Goal: Task Accomplishment & Management: Use online tool/utility

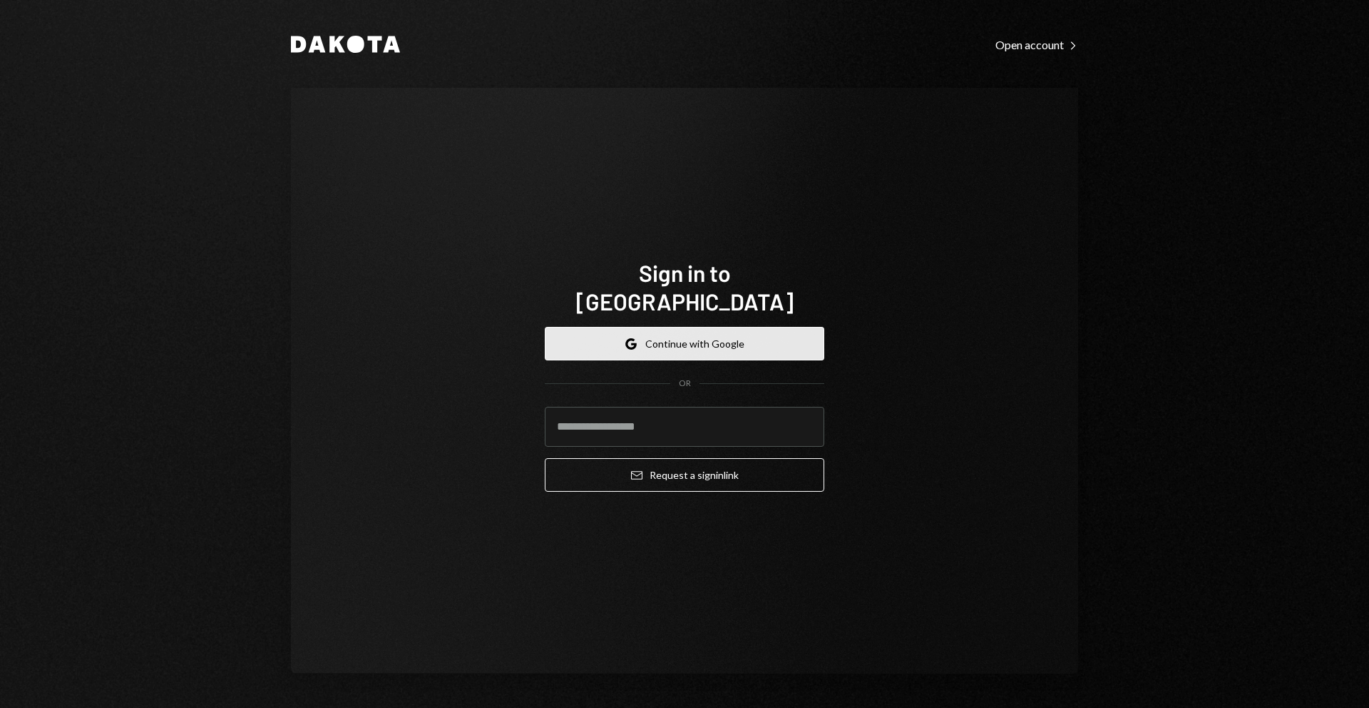
click at [623, 327] on button "Google Continue with Google" at bounding box center [685, 344] width 280 height 34
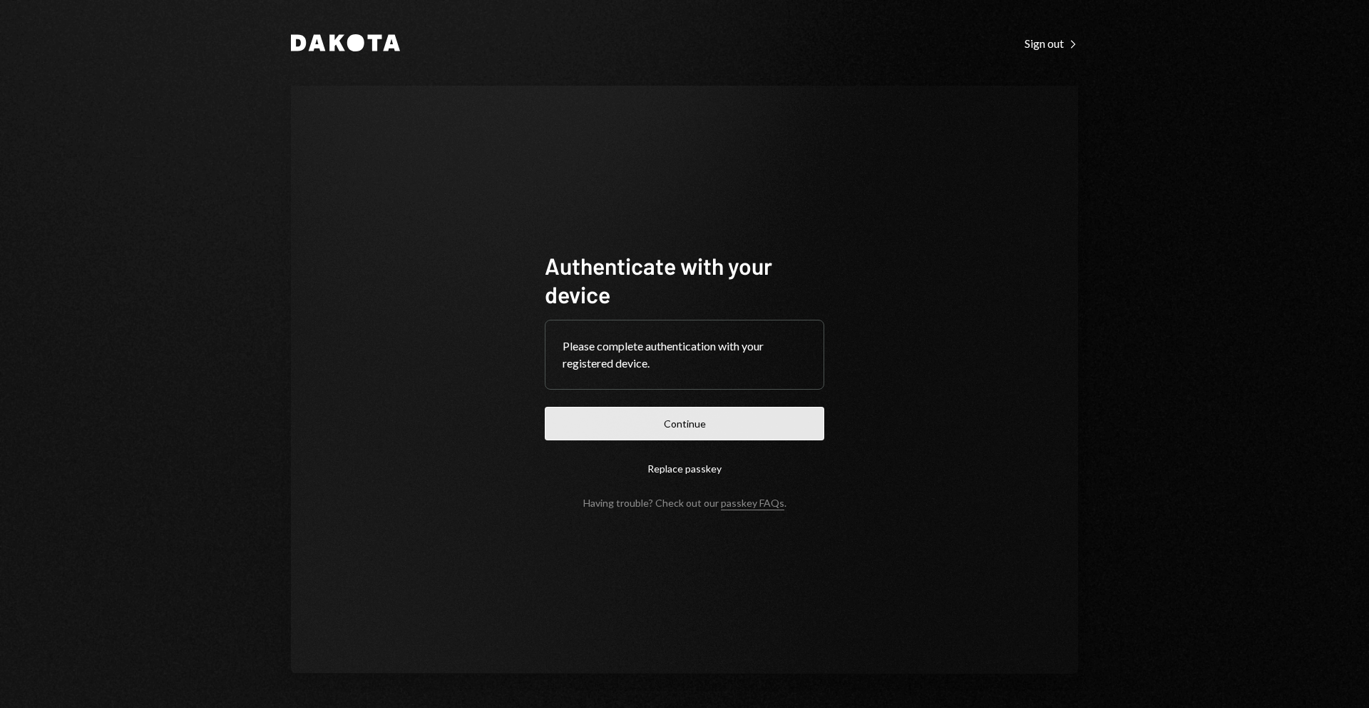
click at [615, 414] on button "Continue" at bounding box center [685, 424] width 280 height 34
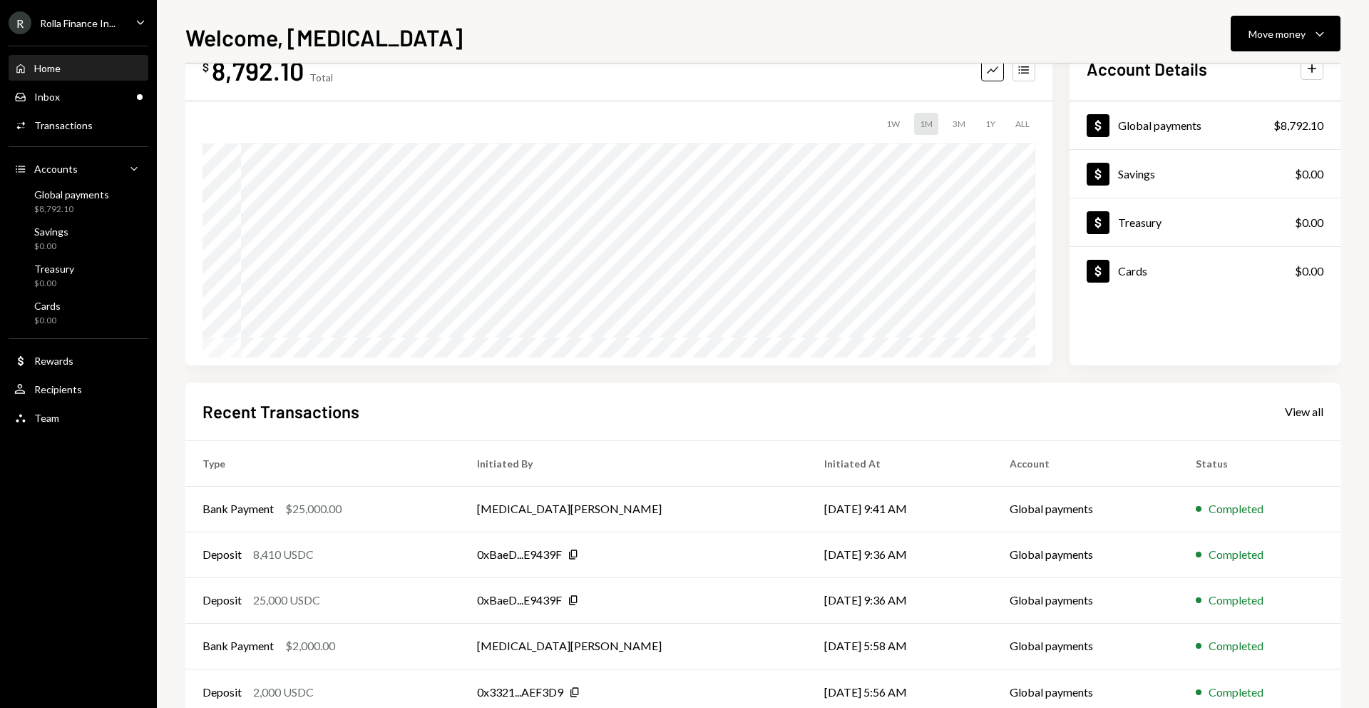
scroll to position [84, 0]
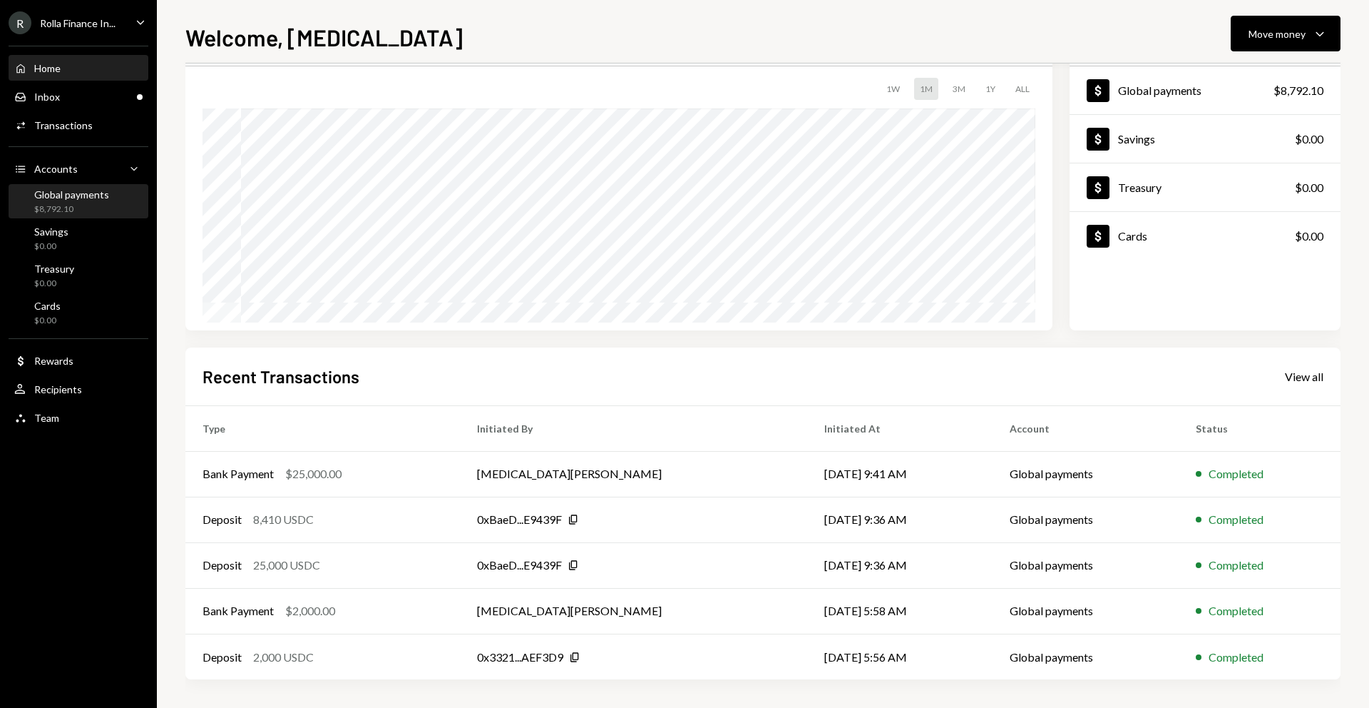
click at [73, 201] on div "Global payments $8,792.10" at bounding box center [71, 201] width 75 height 27
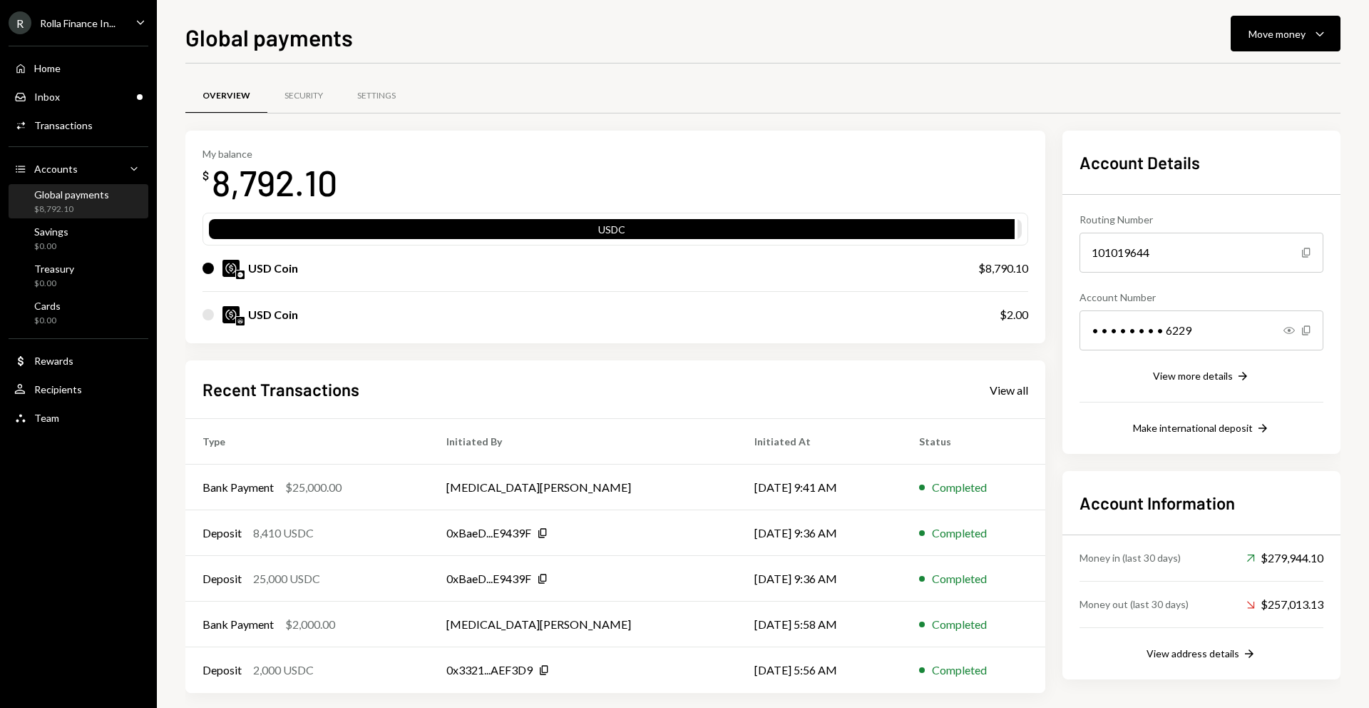
scroll to position [14, 0]
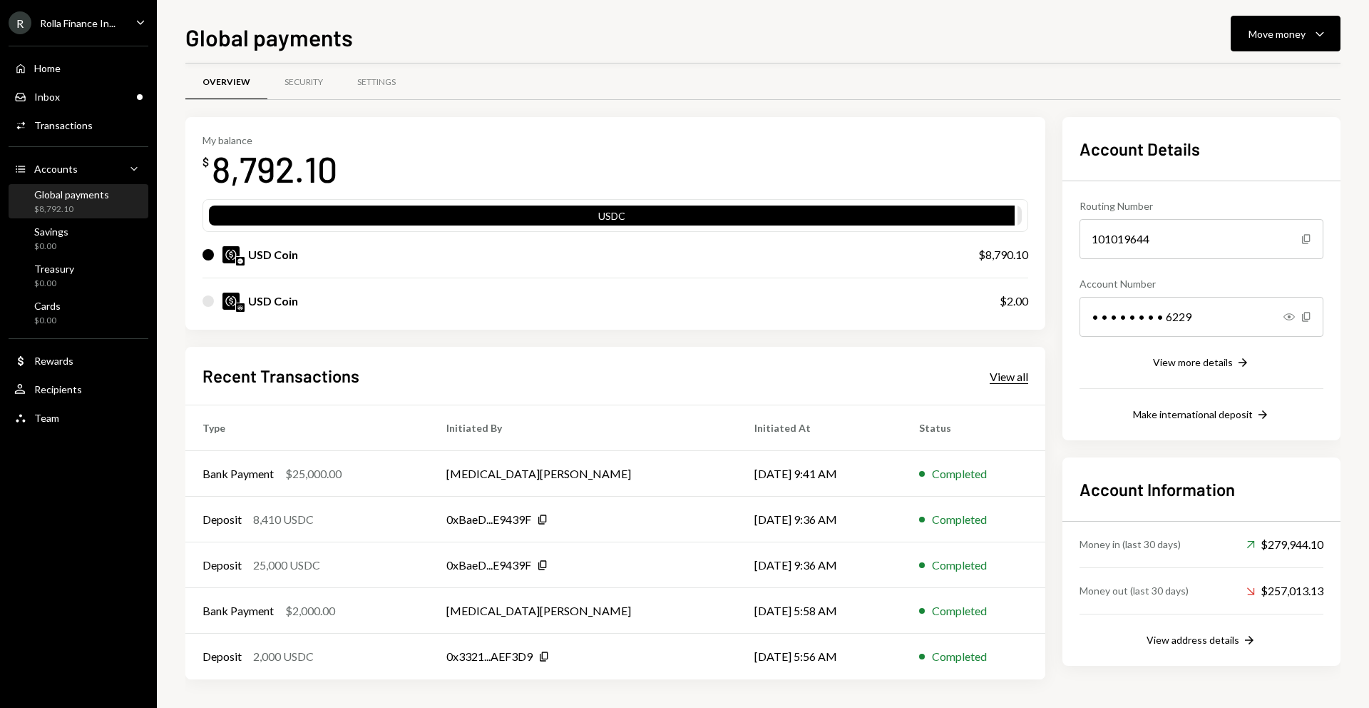
click at [1006, 374] on div "View all" at bounding box center [1009, 376] width 39 height 14
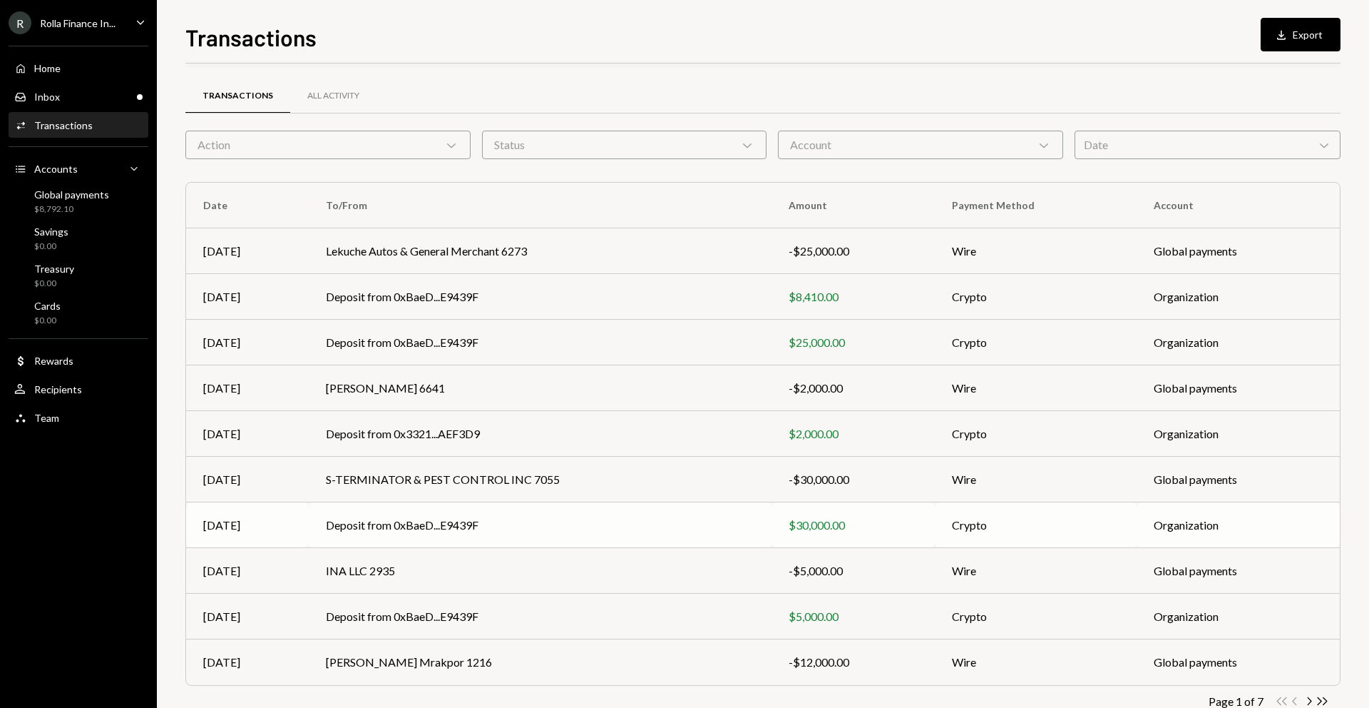
scroll to position [37, 0]
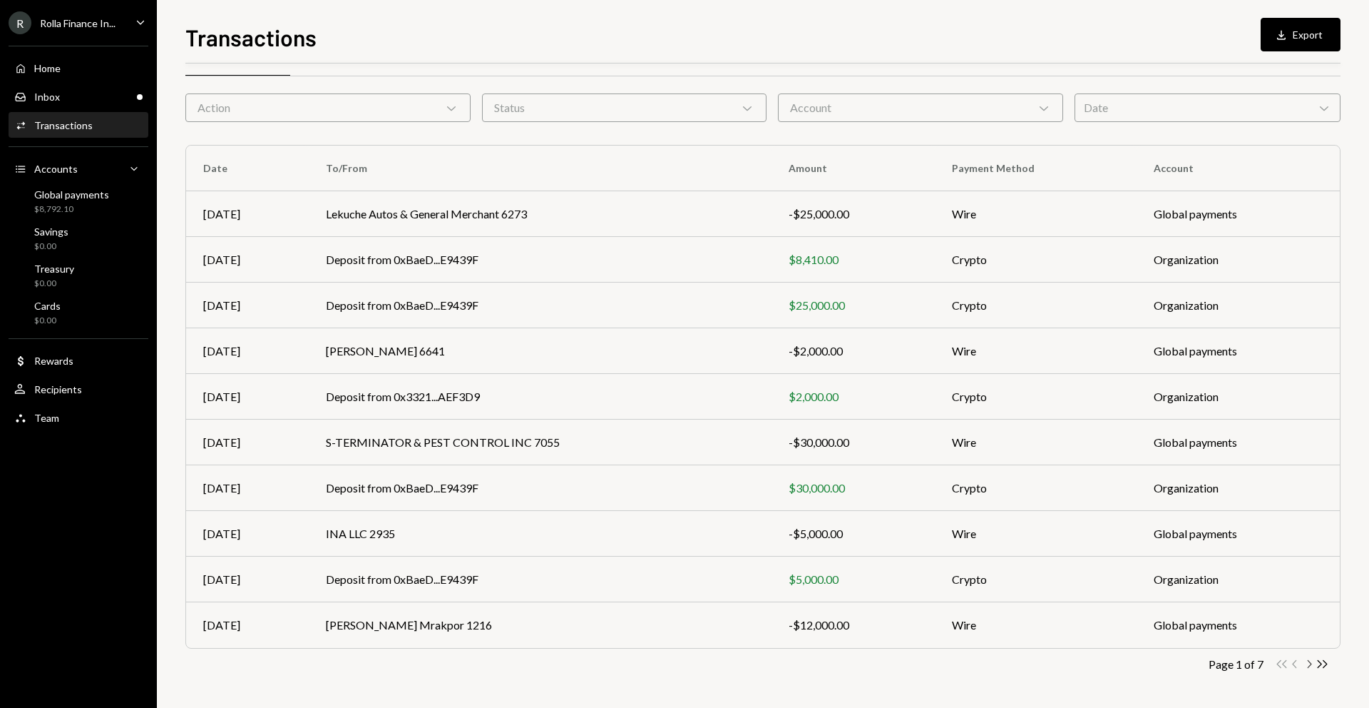
click at [1308, 663] on icon "Chevron Right" at bounding box center [1309, 664] width 14 height 14
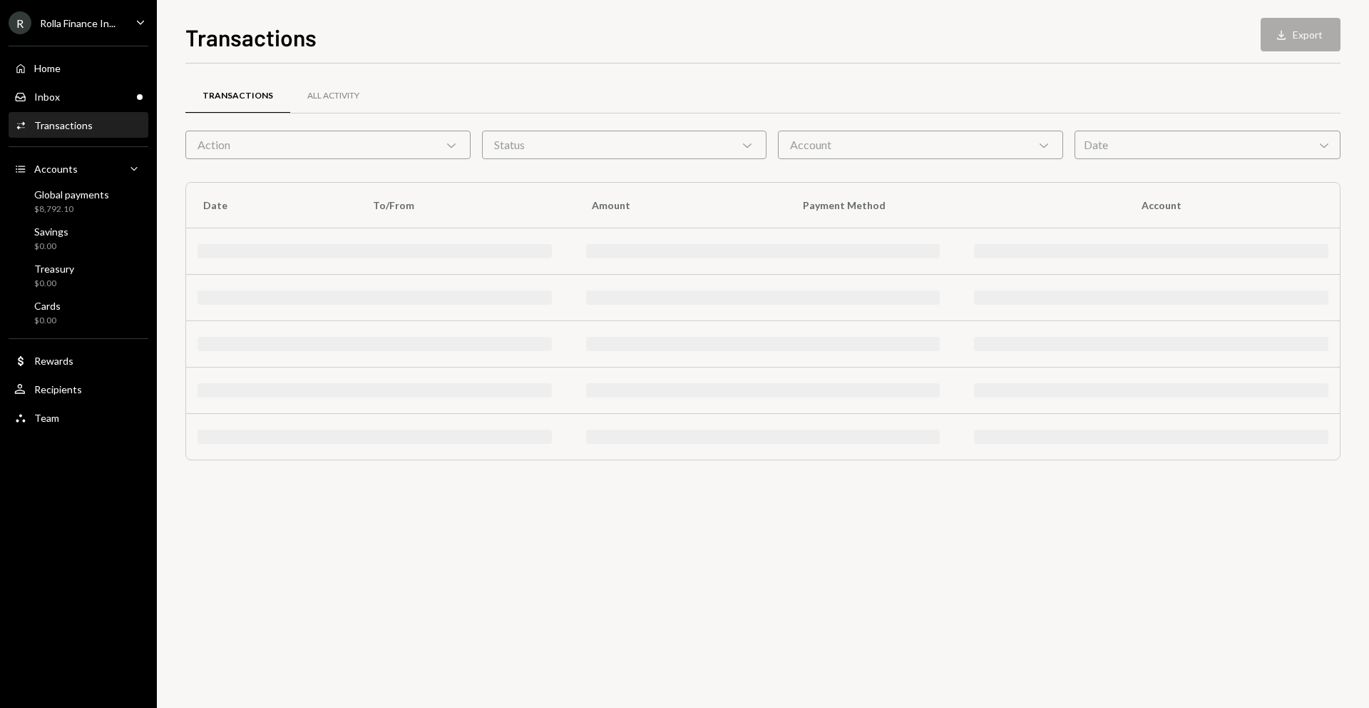
scroll to position [0, 0]
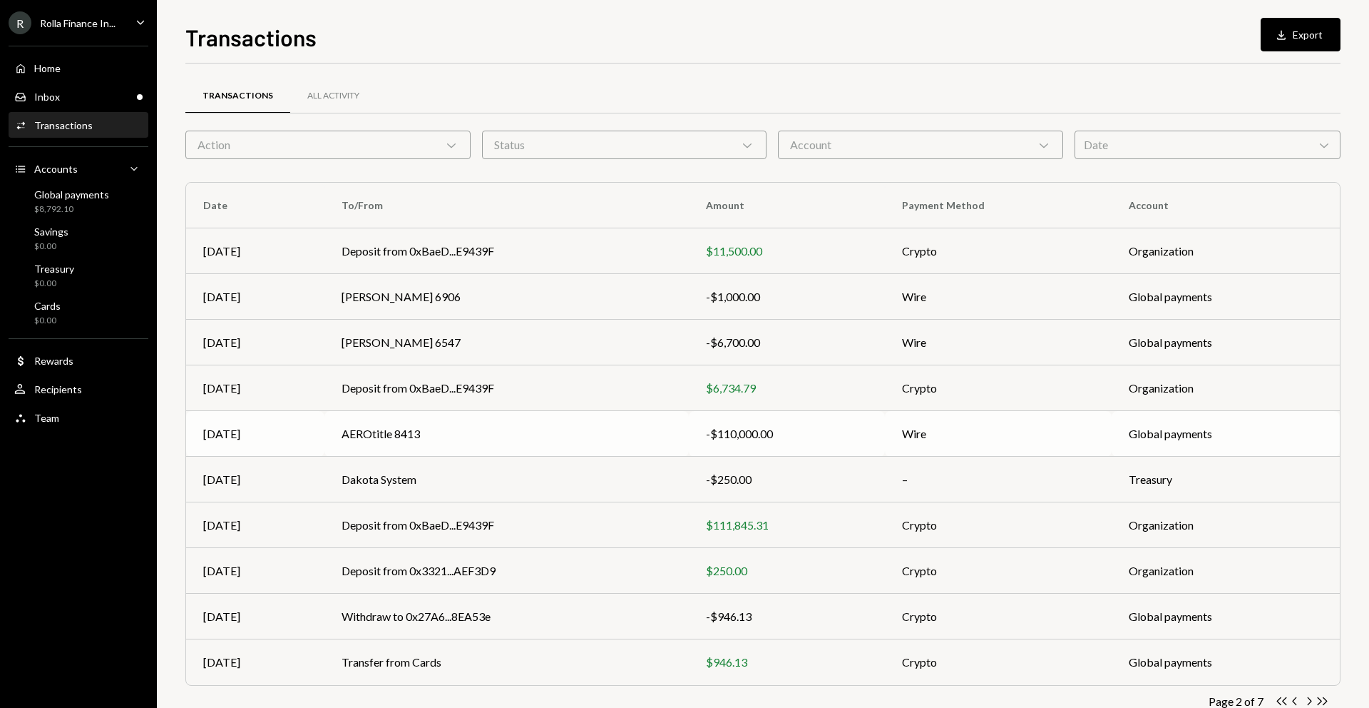
click at [580, 418] on td "AEROtitle 8413" at bounding box center [507, 434] width 365 height 46
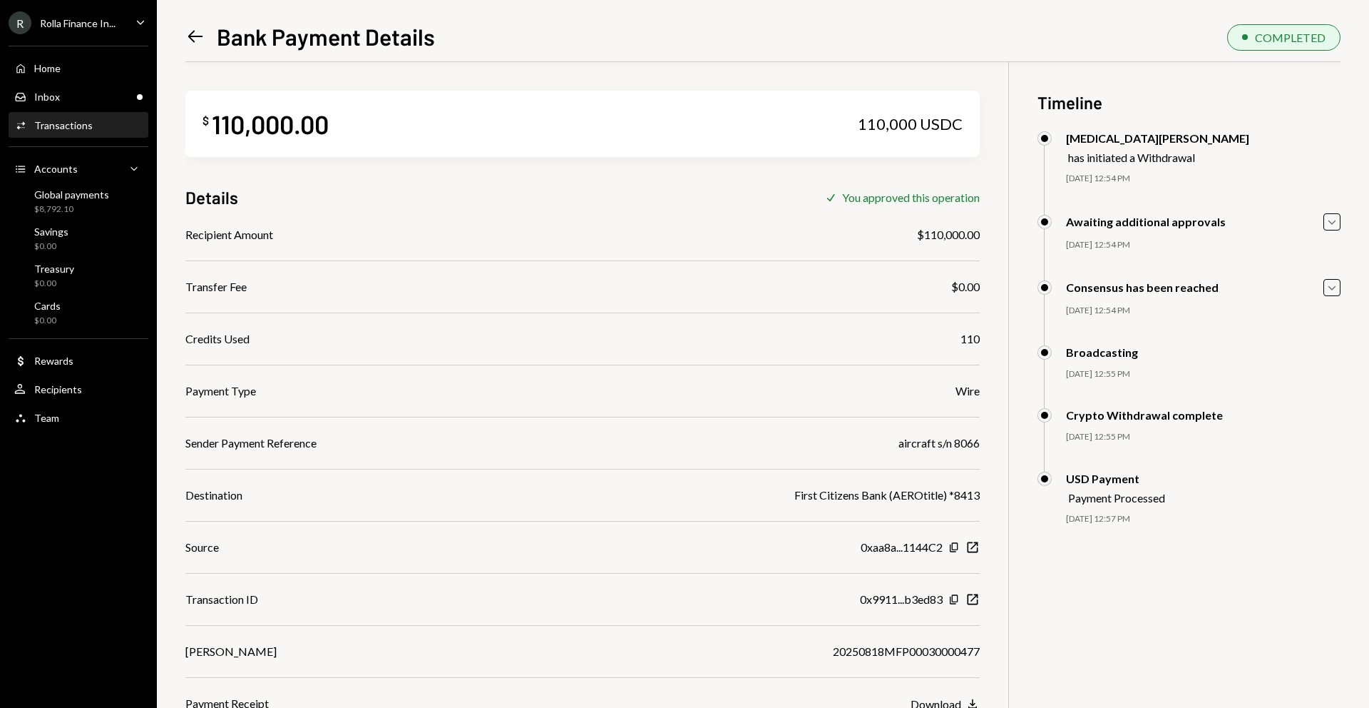
scroll to position [62, 0]
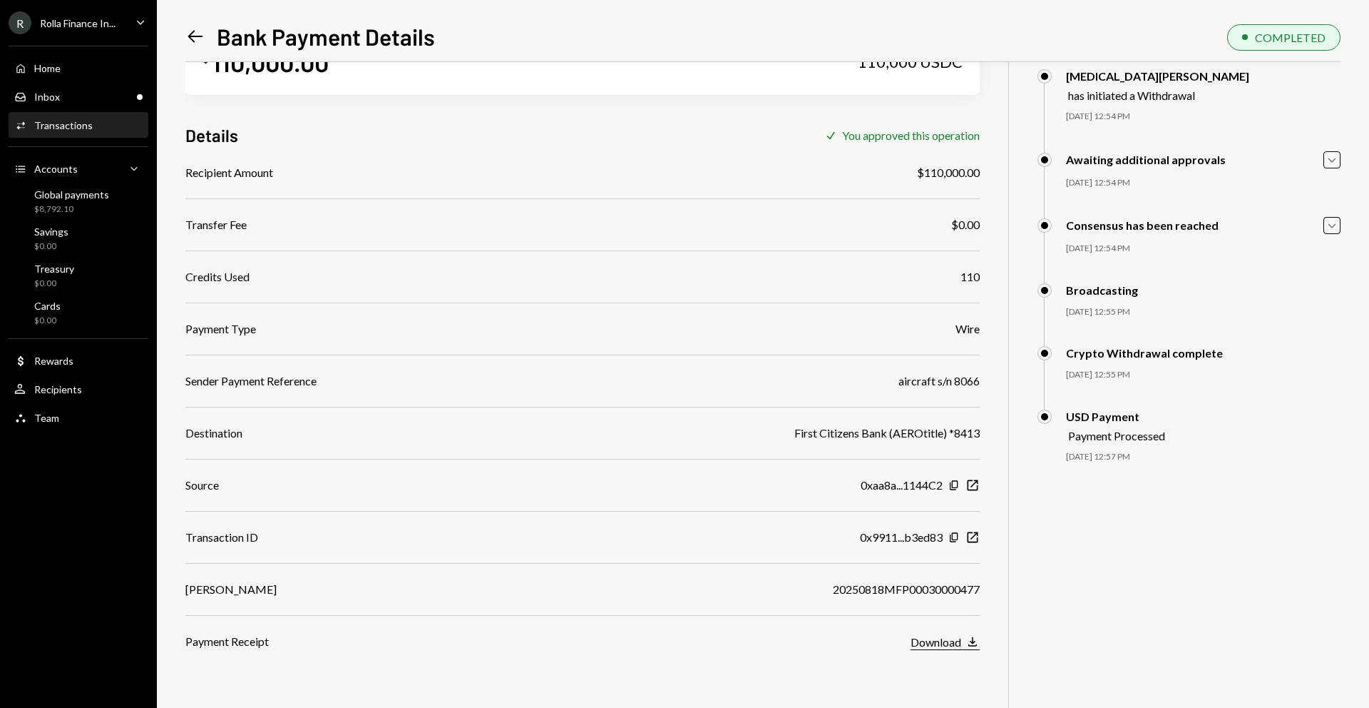
click at [943, 649] on button "Download Download" at bounding box center [945, 642] width 69 height 16
